Goal: Feedback & Contribution: Leave review/rating

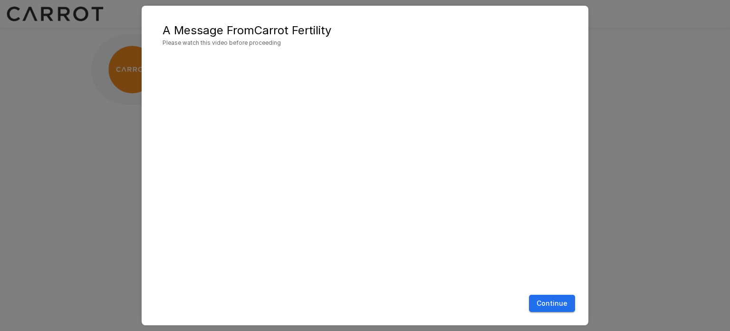
click at [560, 302] on button "Continue" at bounding box center [552, 303] width 46 height 18
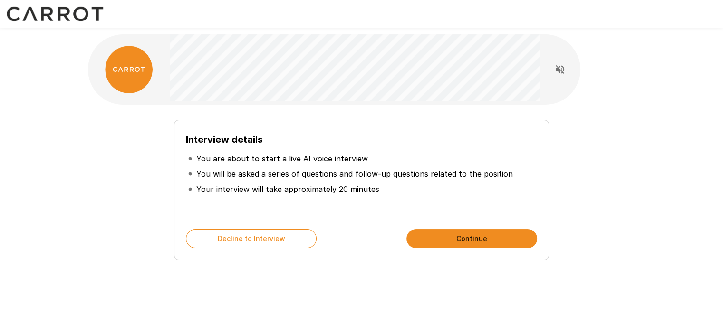
click at [436, 241] on button "Continue" at bounding box center [472, 238] width 131 height 19
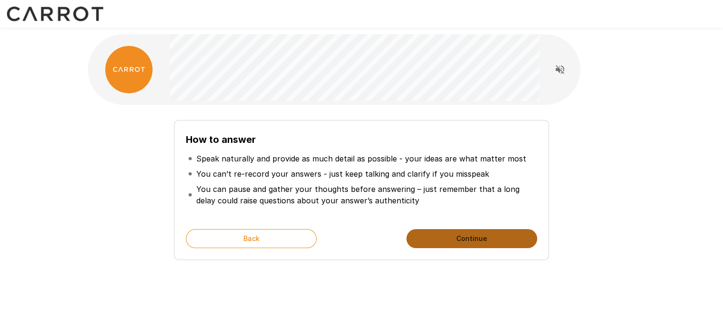
click at [436, 241] on button "Continue" at bounding box center [472, 238] width 131 height 19
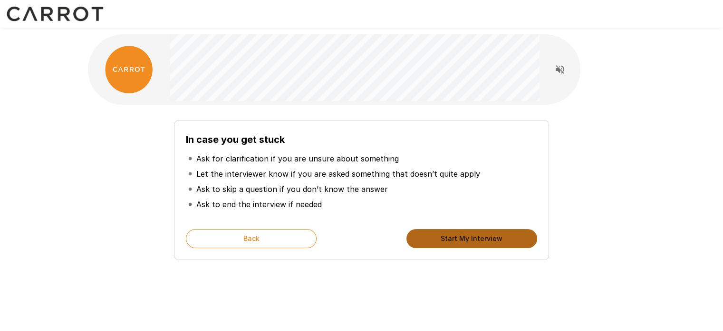
click at [436, 241] on button "Start My Interview" at bounding box center [472, 238] width 131 height 19
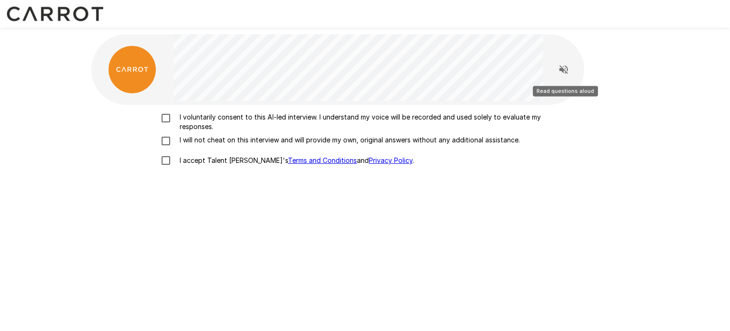
click at [567, 71] on icon "Read questions aloud" at bounding box center [563, 69] width 11 height 11
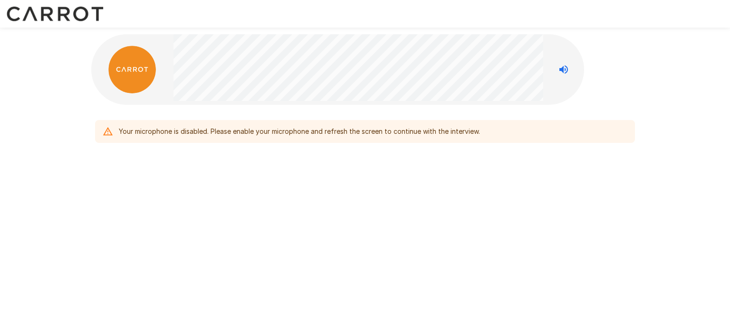
click at [152, 52] on div at bounding box center [132, 70] width 82 height 48
click at [122, 79] on img at bounding box center [132, 70] width 48 height 48
drag, startPoint x: 152, startPoint y: 118, endPoint x: 347, endPoint y: 133, distance: 195.5
click at [321, 134] on div "Your microphone is disabled. Please enable your microphone and refresh the scre…" at bounding box center [365, 127] width 540 height 30
click at [370, 135] on div "Your microphone is disabled. Please enable your microphone and refresh the scre…" at bounding box center [299, 131] width 361 height 17
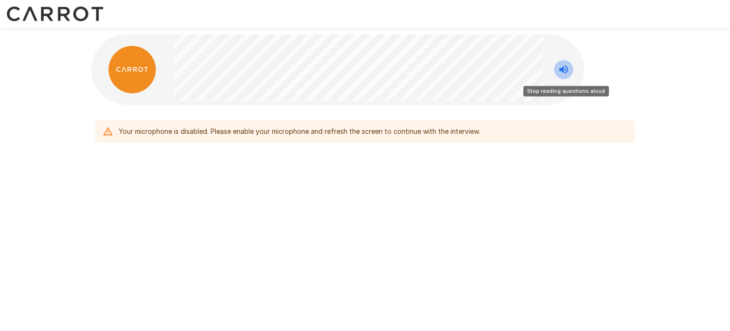
click at [559, 69] on icon "Stop reading questions aloud" at bounding box center [563, 69] width 11 height 11
click at [314, 136] on div "Your microphone is disabled. Please enable your microphone and refresh the scre…" at bounding box center [299, 131] width 361 height 17
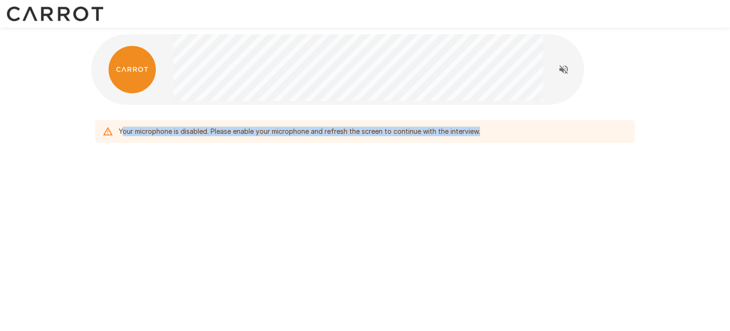
drag, startPoint x: 479, startPoint y: 140, endPoint x: 124, endPoint y: 139, distance: 355.7
click at [124, 139] on div "Your microphone is disabled. Please enable your microphone and refresh the scre…" at bounding box center [365, 131] width 540 height 23
click at [326, 163] on div "Your microphone is disabled. Please enable your microphone and refresh the scre…" at bounding box center [365, 111] width 571 height 223
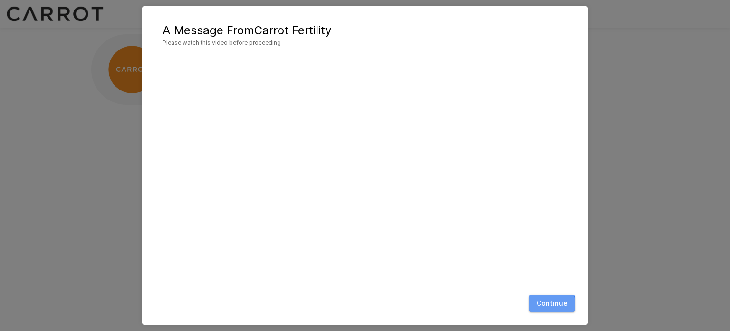
click at [544, 305] on button "Continue" at bounding box center [552, 303] width 46 height 18
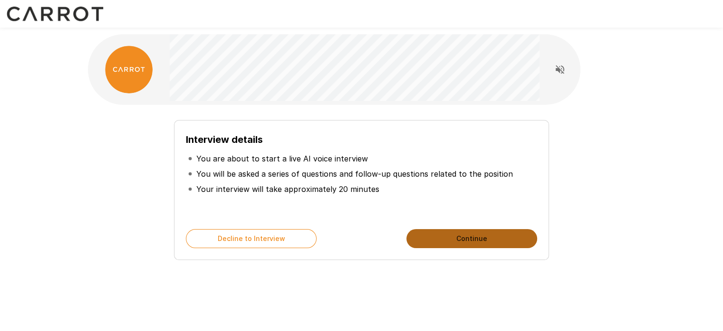
click at [464, 240] on button "Continue" at bounding box center [472, 238] width 131 height 19
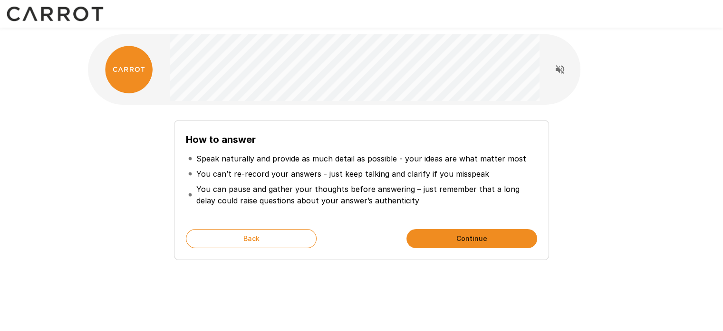
click at [466, 240] on button "Continue" at bounding box center [472, 238] width 131 height 19
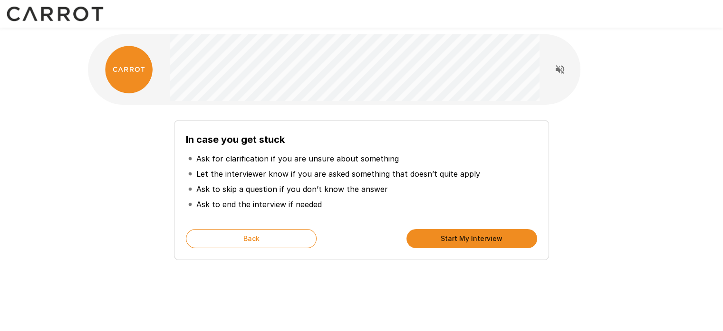
click at [466, 240] on button "Start My Interview" at bounding box center [472, 238] width 131 height 19
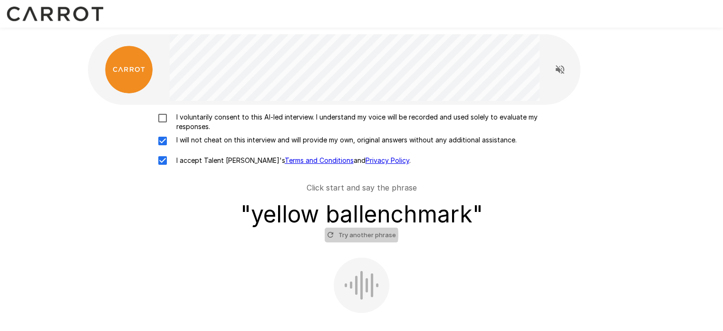
click at [355, 234] on button "Try another phrase" at bounding box center [362, 234] width 74 height 15
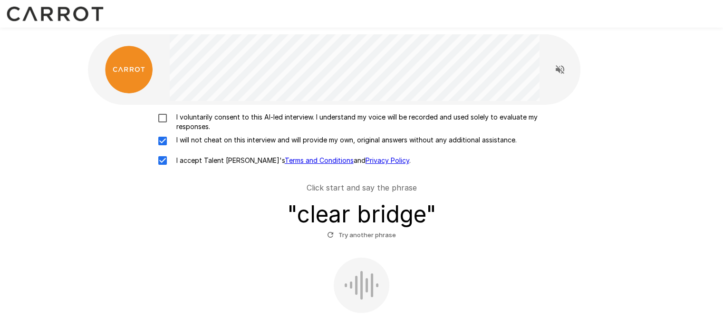
click at [370, 235] on button "Try another phrase" at bounding box center [362, 234] width 74 height 15
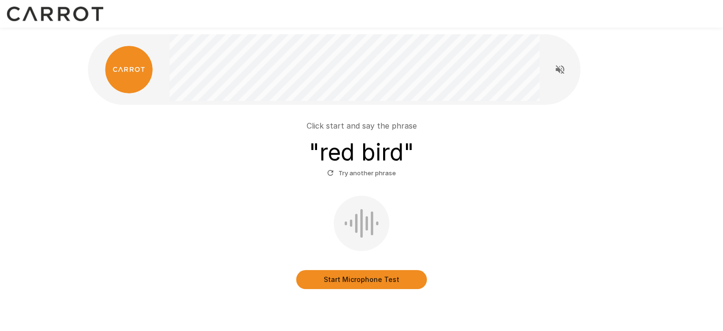
click at [373, 283] on button "Start Microphone Test" at bounding box center [361, 279] width 131 height 19
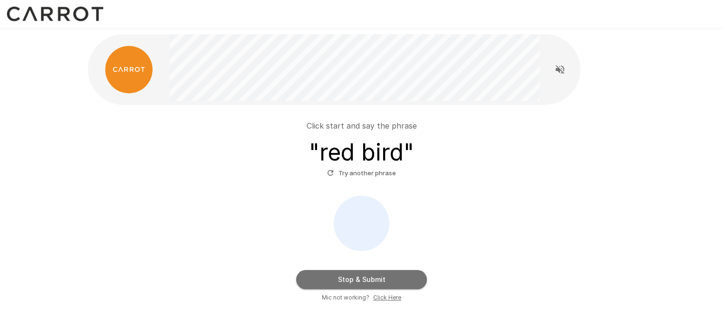
click at [373, 283] on button "Stop & Submit" at bounding box center [361, 279] width 131 height 19
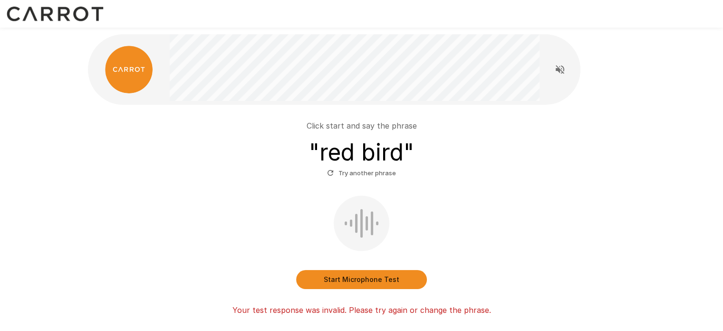
click at [373, 283] on button "Start Microphone Test" at bounding box center [361, 279] width 131 height 19
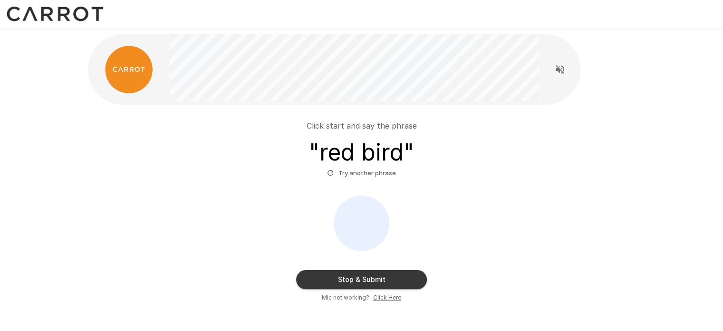
click at [373, 283] on button "Stop & Submit" at bounding box center [361, 279] width 131 height 19
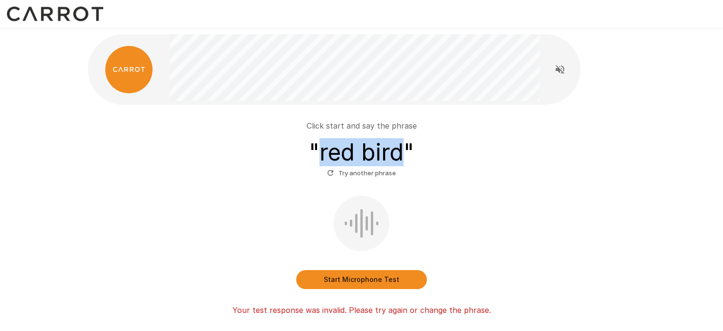
drag, startPoint x: 321, startPoint y: 152, endPoint x: 403, endPoint y: 156, distance: 81.4
click at [403, 156] on h3 "" red bird "" at bounding box center [361, 152] width 105 height 27
copy h3 "red bird"
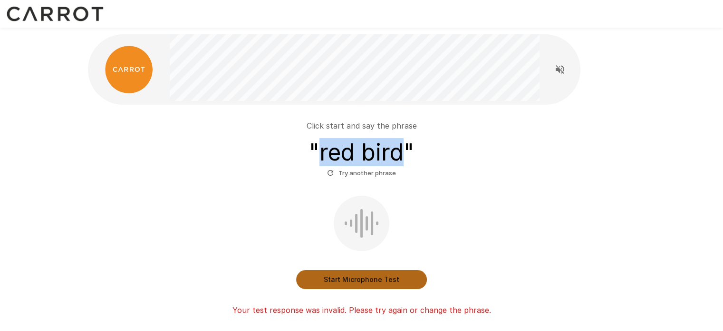
click at [352, 277] on button "Start Microphone Test" at bounding box center [361, 279] width 131 height 19
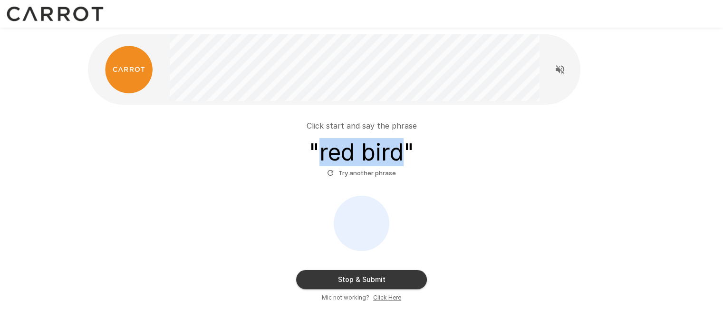
click at [350, 277] on button "Stop & Submit" at bounding box center [361, 279] width 131 height 19
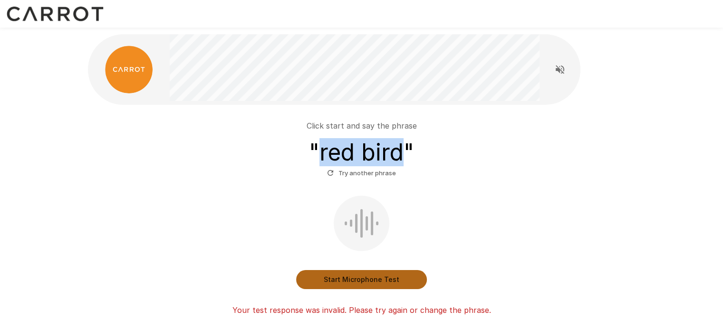
click at [350, 277] on button "Start Microphone Test" at bounding box center [361, 279] width 131 height 19
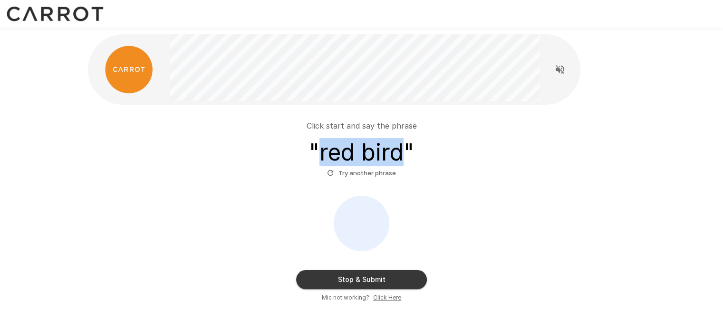
click at [350, 277] on button "Stop & Submit" at bounding box center [361, 279] width 131 height 19
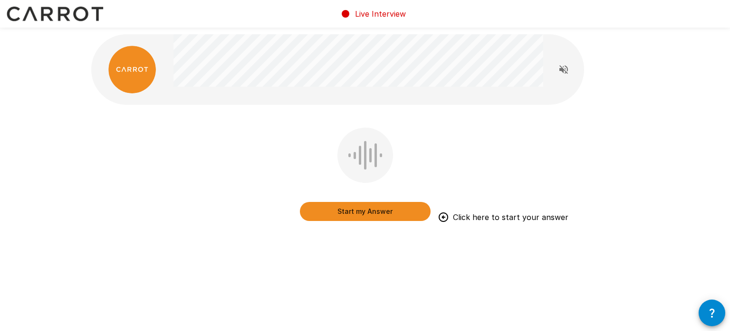
click at [566, 68] on icon "Read questions aloud" at bounding box center [563, 69] width 11 height 11
click at [570, 69] on button "Stop reading questions aloud" at bounding box center [564, 69] width 19 height 19
click at [563, 70] on icon "Read questions aloud" at bounding box center [564, 69] width 9 height 9
click at [361, 214] on button "Start my Answer" at bounding box center [365, 211] width 131 height 19
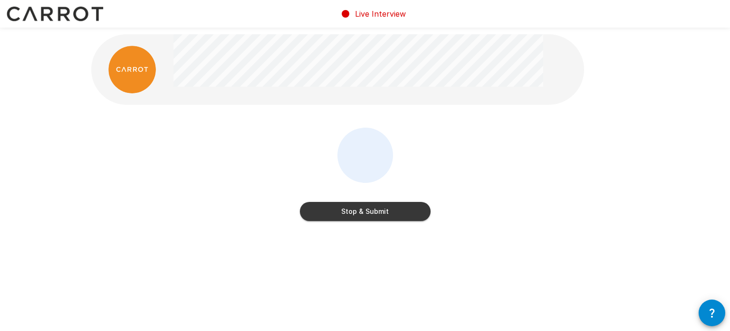
click at [367, 206] on button "Stop & Submit" at bounding box center [365, 211] width 131 height 19
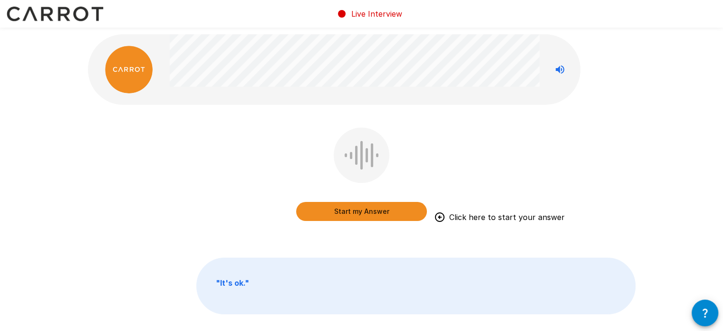
click at [369, 210] on button "Start my Answer" at bounding box center [361, 211] width 131 height 19
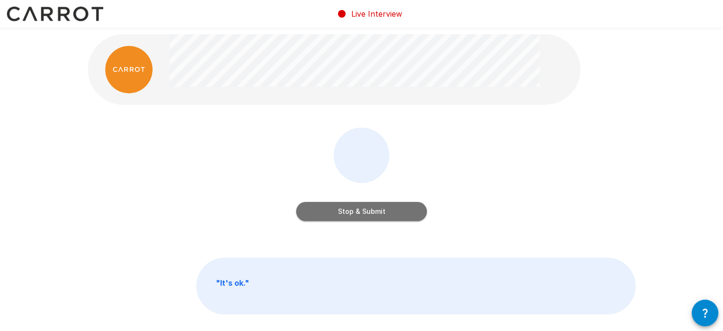
click at [369, 210] on button "Stop & Submit" at bounding box center [361, 211] width 131 height 19
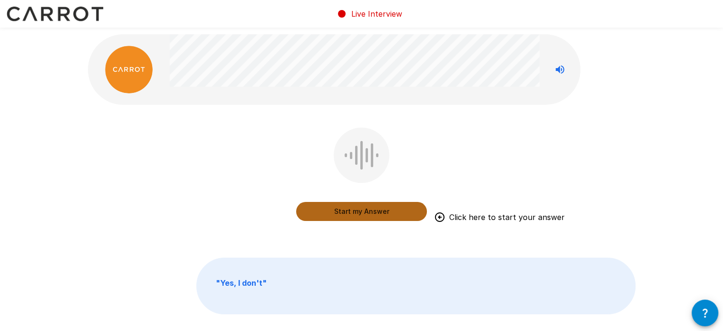
click at [362, 214] on button "Start my Answer" at bounding box center [361, 211] width 131 height 19
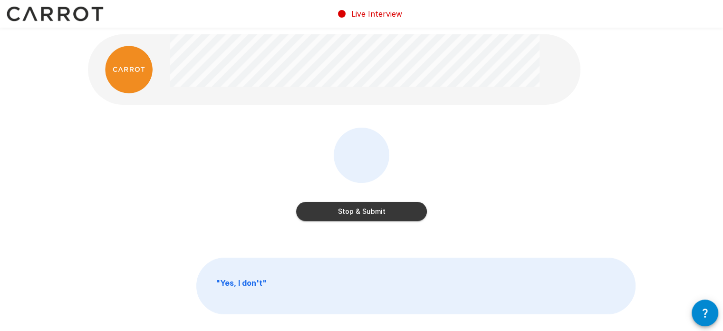
click at [362, 214] on button "Stop & Submit" at bounding box center [361, 211] width 131 height 19
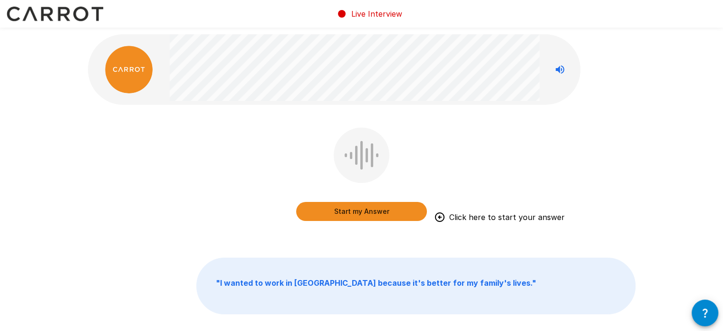
click at [362, 214] on button "Start my Answer" at bounding box center [361, 211] width 131 height 19
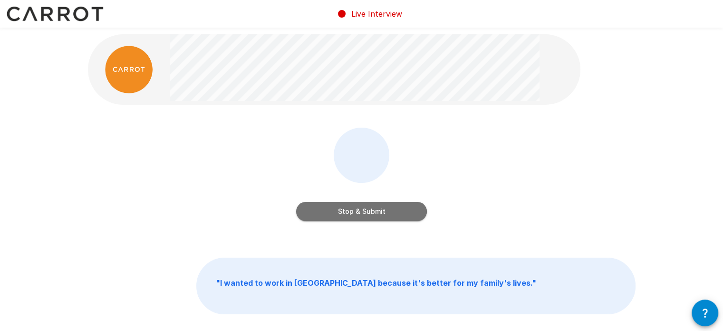
click at [362, 214] on button "Stop & Submit" at bounding box center [361, 211] width 131 height 19
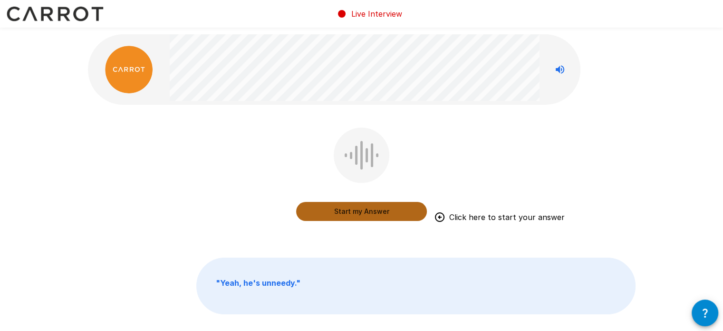
click at [362, 214] on button "Start my Answer" at bounding box center [361, 211] width 131 height 19
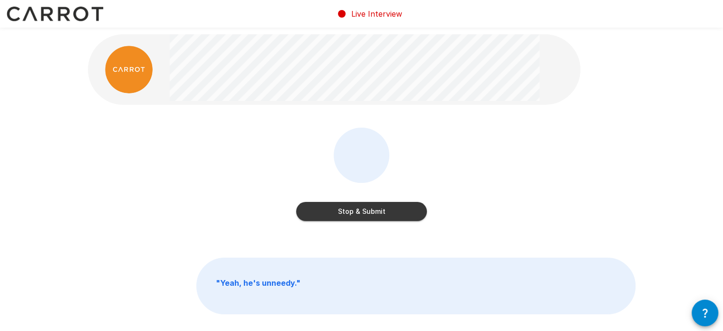
click at [362, 214] on button "Stop & Submit" at bounding box center [361, 211] width 131 height 19
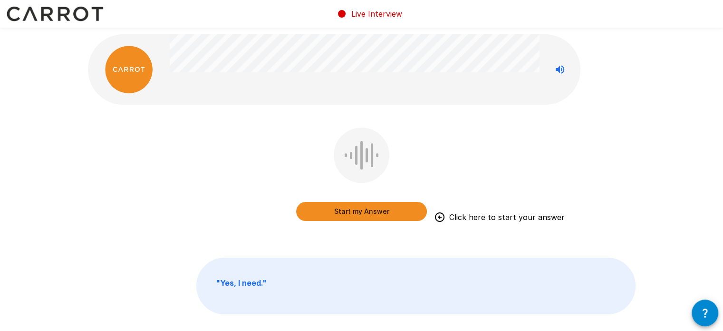
click at [360, 208] on button "Start my Answer" at bounding box center [361, 211] width 131 height 19
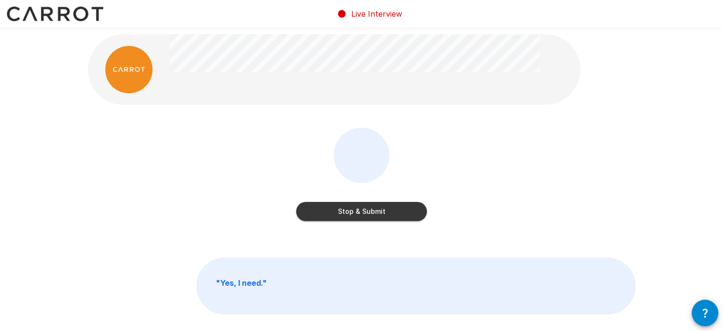
click at [360, 208] on button "Stop & Submit" at bounding box center [361, 211] width 131 height 19
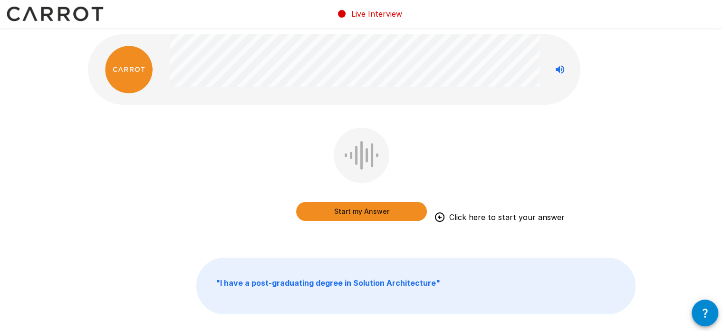
click at [369, 212] on button "Start my Answer" at bounding box center [361, 211] width 131 height 19
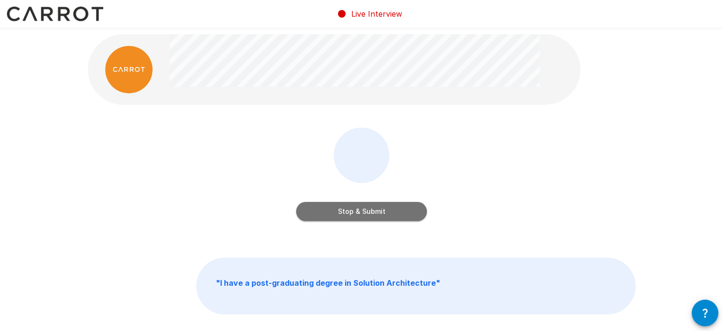
click at [369, 211] on button "Stop & Submit" at bounding box center [361, 211] width 131 height 19
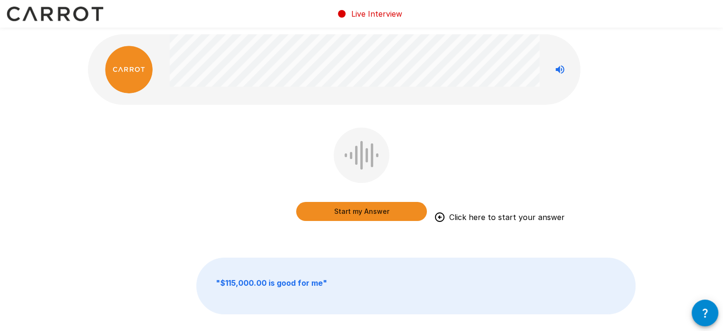
click at [369, 211] on button "Start my Answer" at bounding box center [361, 211] width 131 height 19
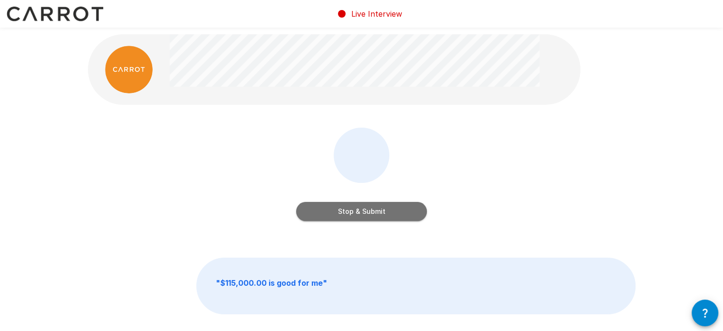
click at [369, 211] on button "Stop & Submit" at bounding box center [361, 211] width 131 height 19
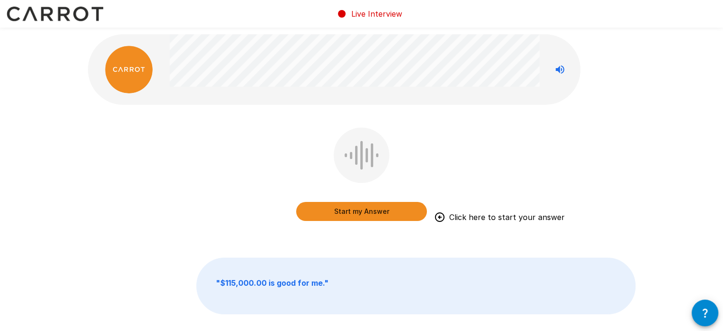
click at [345, 213] on button "Start my Answer" at bounding box center [361, 211] width 131 height 19
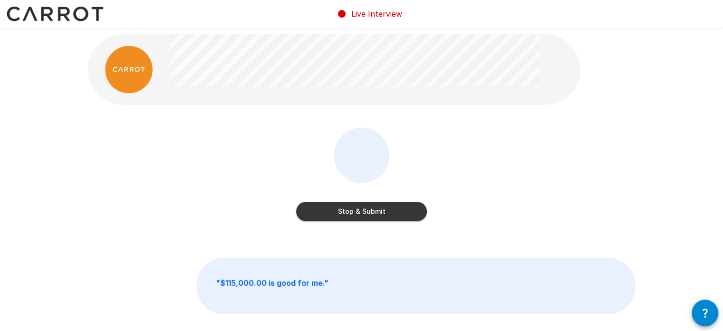
click at [337, 207] on button "Stop & Submit" at bounding box center [361, 211] width 131 height 19
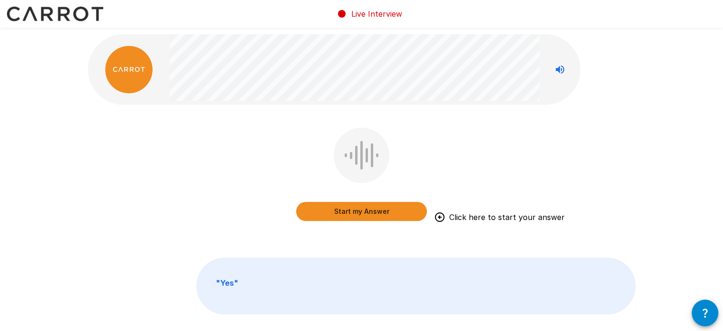
click at [337, 207] on button "Start my Answer" at bounding box center [361, 211] width 131 height 19
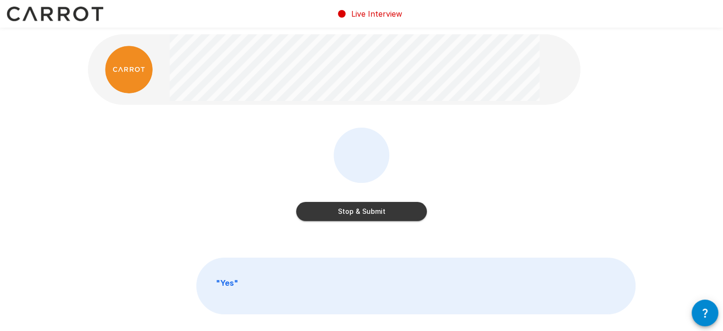
click at [337, 207] on button "Stop & Submit" at bounding box center [361, 211] width 131 height 19
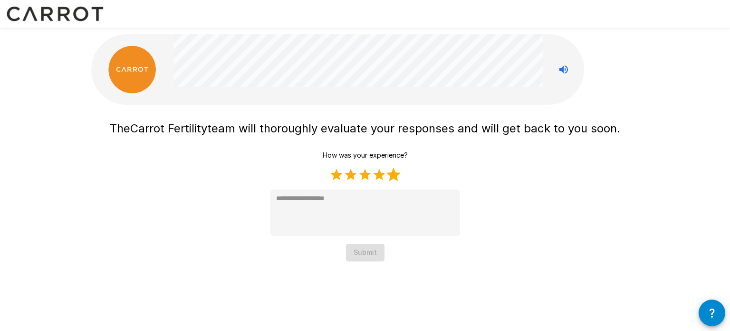
click at [396, 174] on label "5 Stars" at bounding box center [394, 174] width 14 height 14
type textarea "*"
click at [369, 253] on button "Submit" at bounding box center [365, 252] width 39 height 18
